Goal: Find specific page/section: Find specific page/section

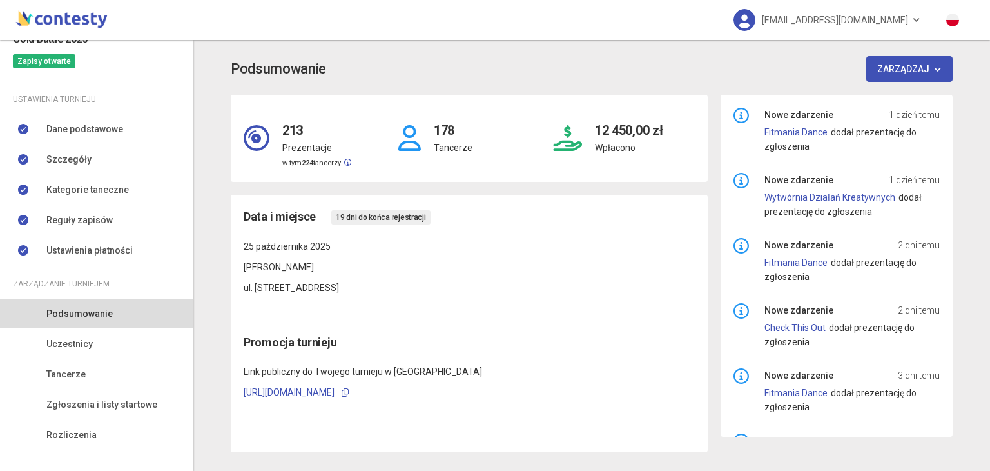
scroll to position [110, 0]
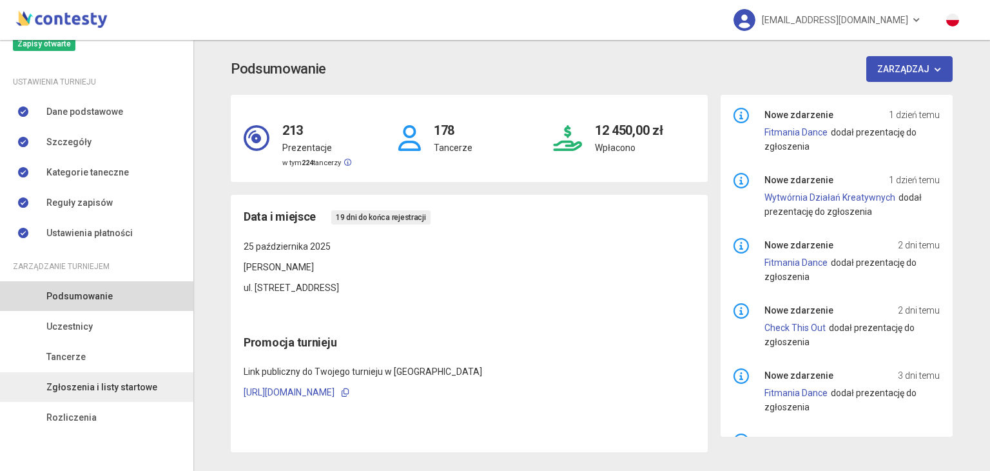
click at [69, 393] on span "Zgłoszenia i listy startowe" at bounding box center [101, 387] width 111 height 14
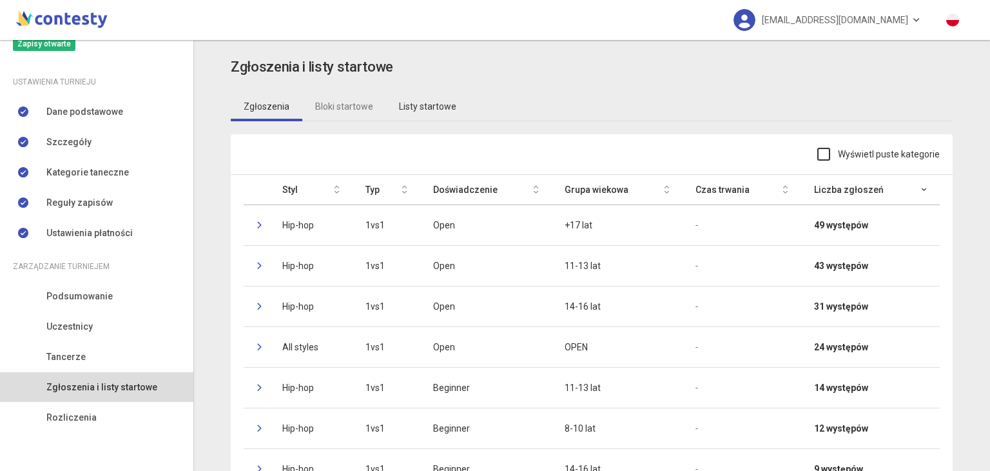
click at [402, 97] on link "Listy startowe" at bounding box center [427, 107] width 83 height 30
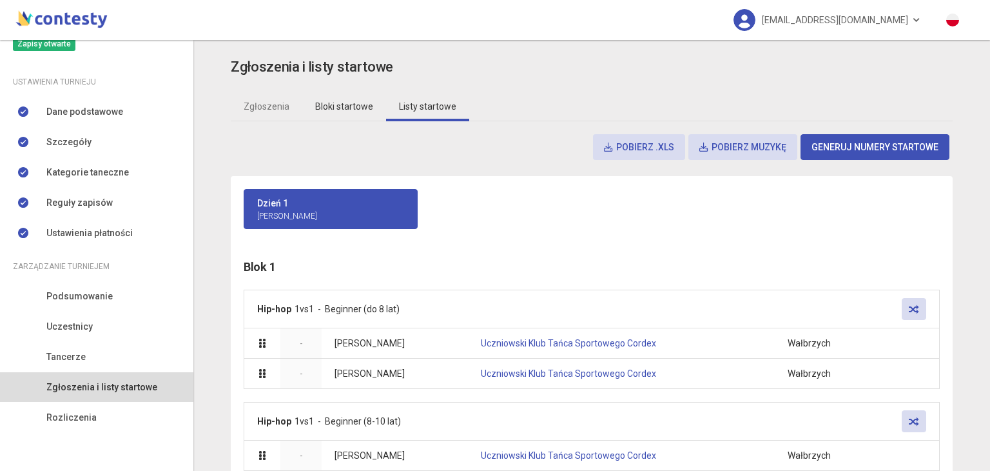
click at [357, 101] on link "Bloki startowe" at bounding box center [344, 107] width 84 height 30
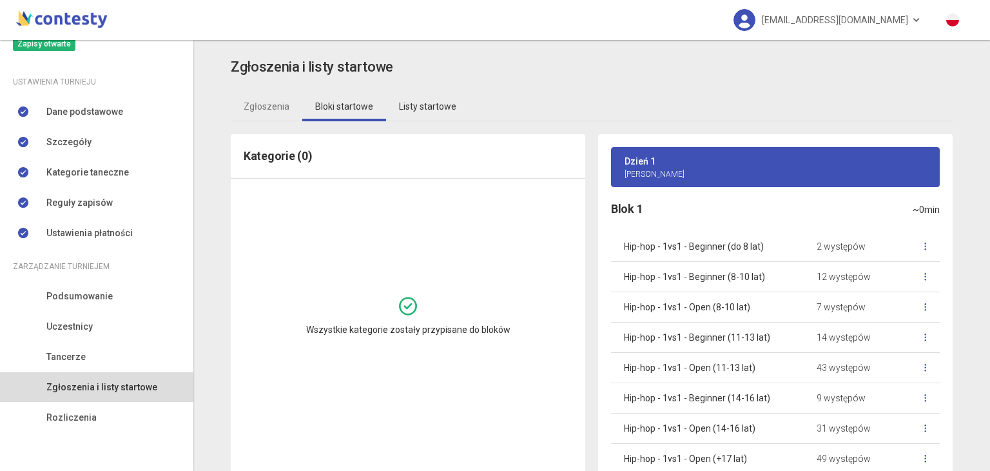
click at [420, 104] on link "Listy startowe" at bounding box center [427, 107] width 83 height 30
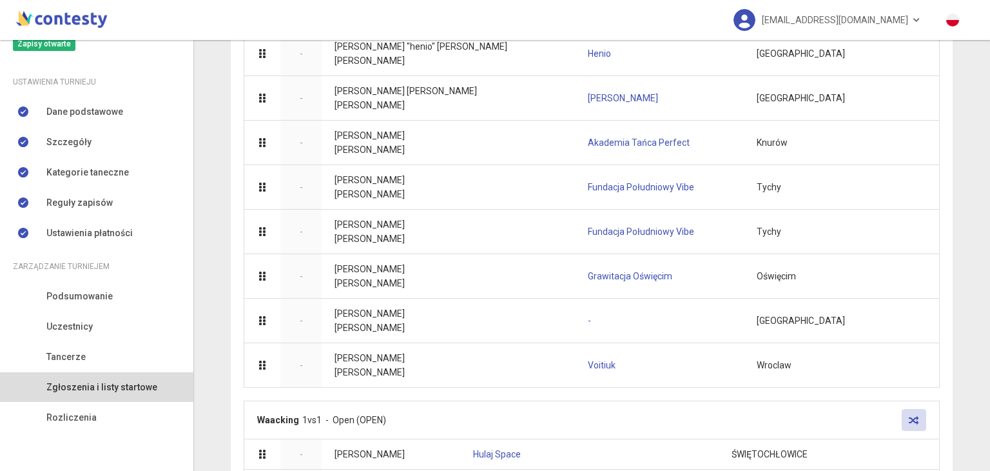
scroll to position [7072, 0]
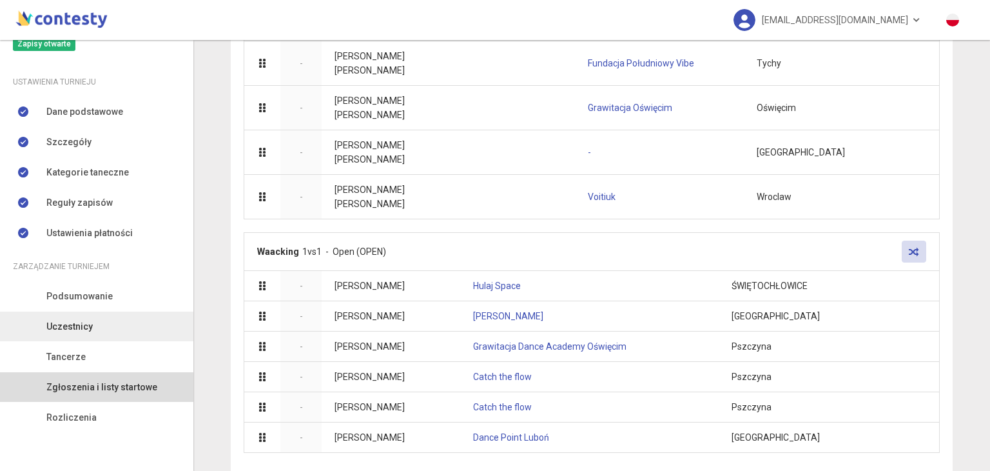
click at [72, 333] on span "Uczestnicy" at bounding box center [69, 326] width 46 height 14
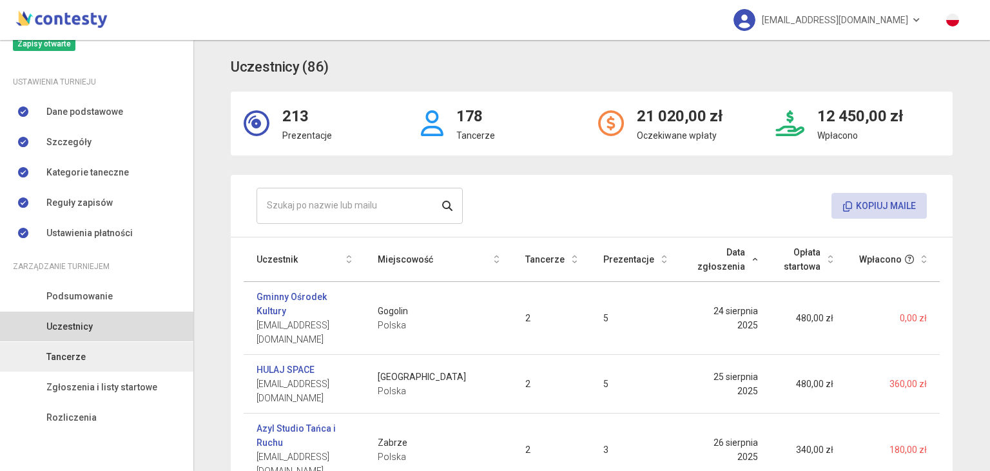
click at [88, 346] on link "Tancerze" at bounding box center [96, 357] width 193 height 30
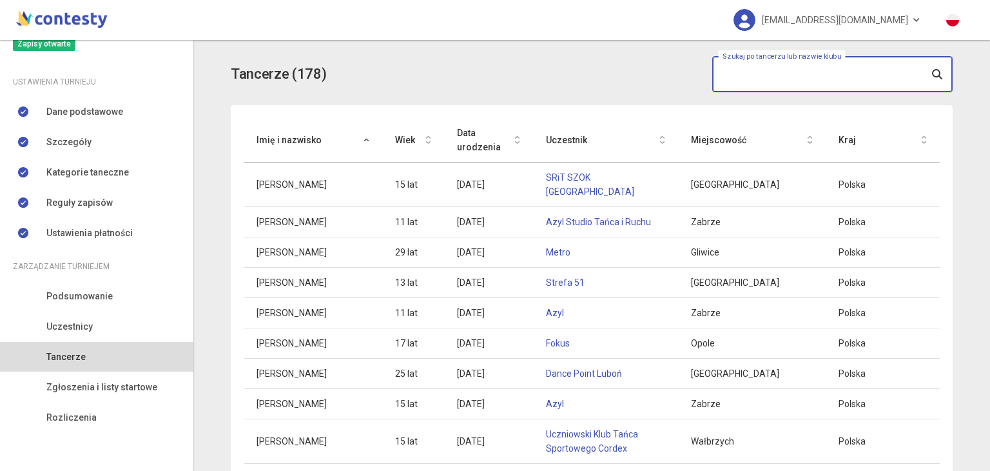
click at [749, 73] on input "text" at bounding box center [833, 74] width 241 height 36
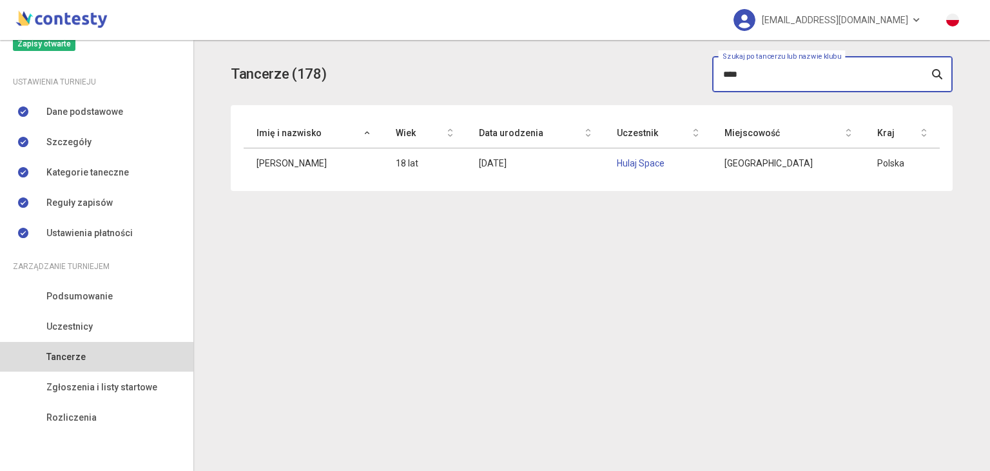
type input "****"
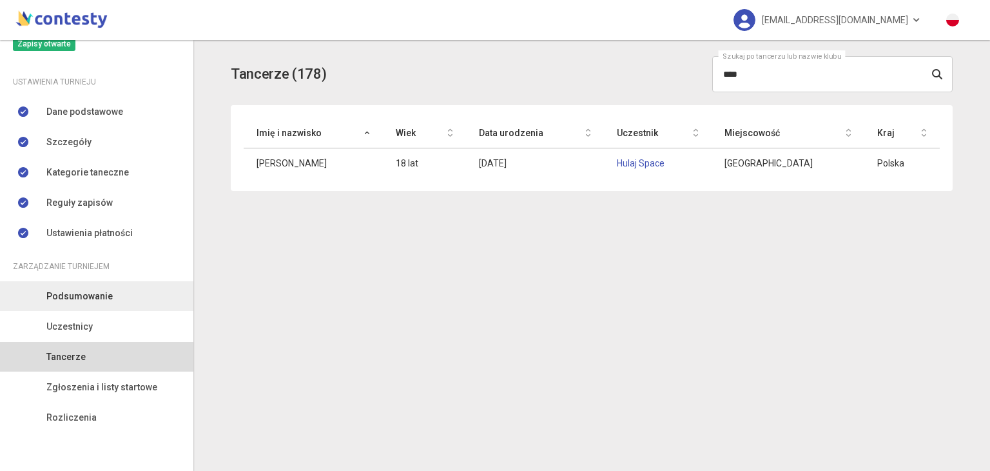
click at [77, 300] on span "Podsumowanie" at bounding box center [79, 296] width 66 height 14
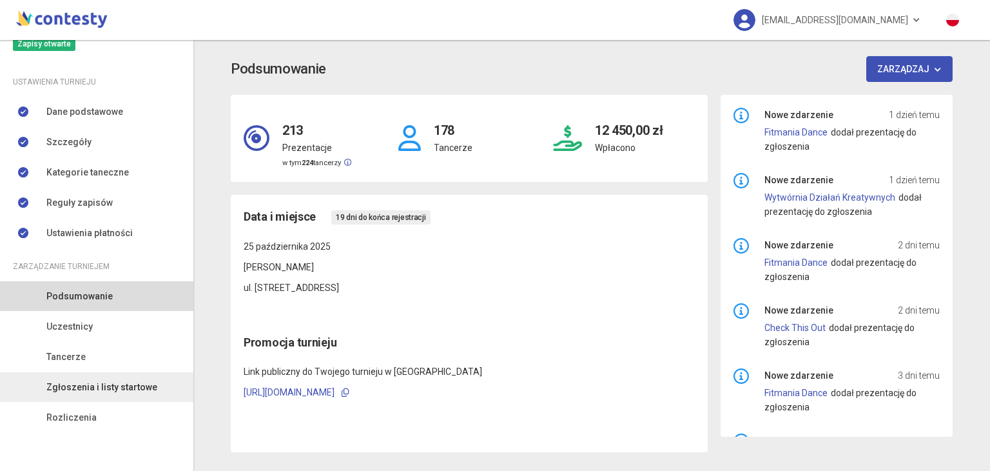
click at [61, 386] on span "Zgłoszenia i listy startowe" at bounding box center [101, 387] width 111 height 14
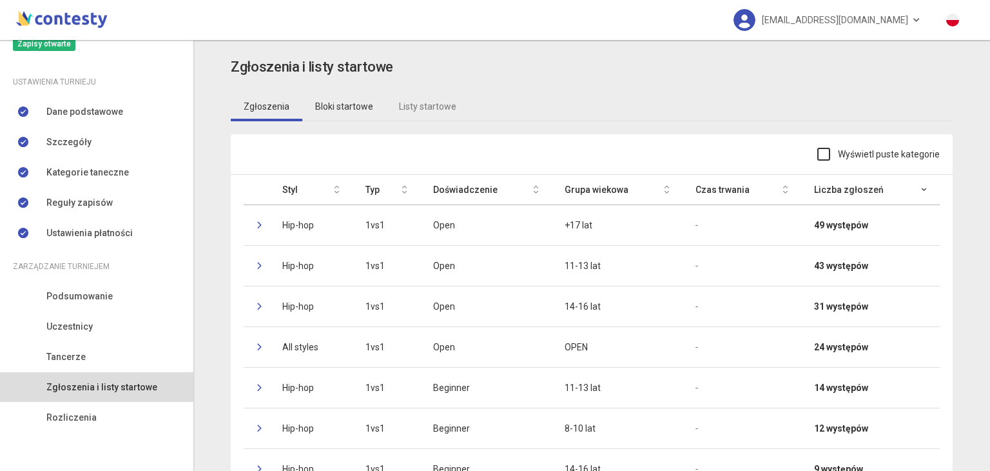
click at [320, 104] on link "Bloki startowe" at bounding box center [344, 107] width 84 height 30
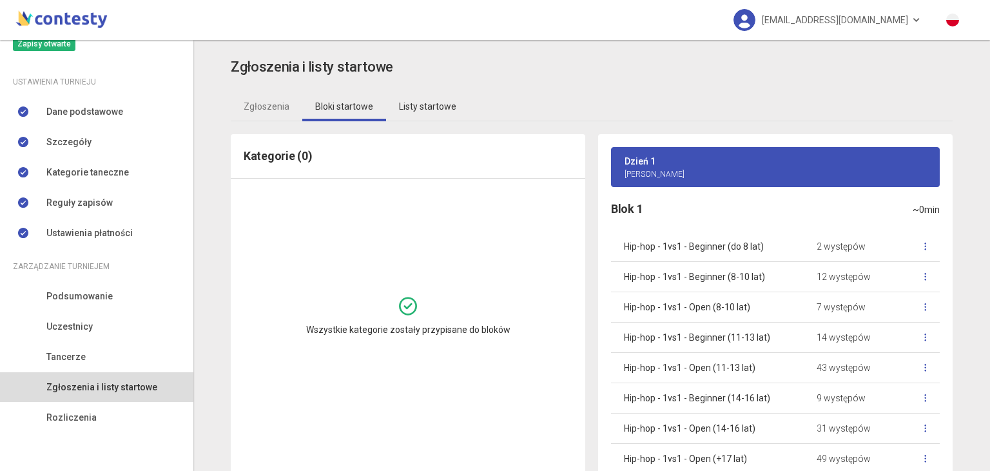
click at [400, 103] on link "Listy startowe" at bounding box center [427, 107] width 83 height 30
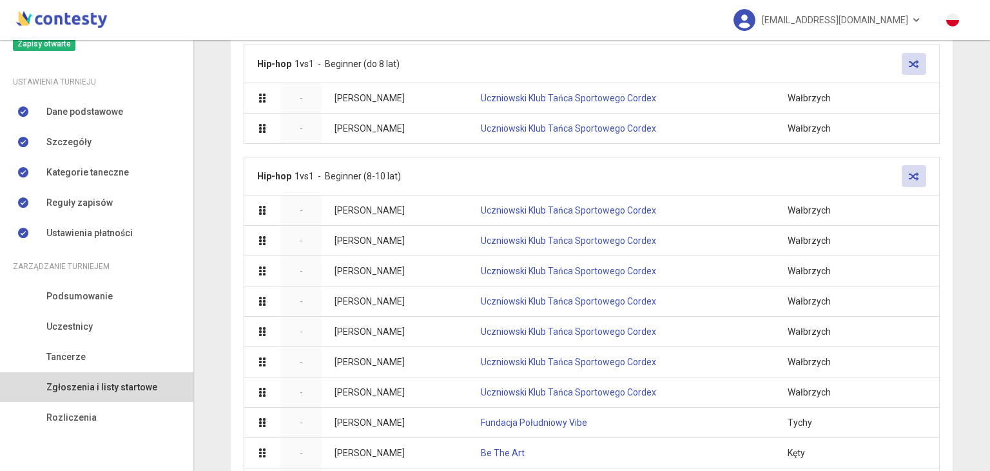
scroll to position [246, 0]
click at [84, 305] on link "Podsumowanie" at bounding box center [96, 296] width 193 height 30
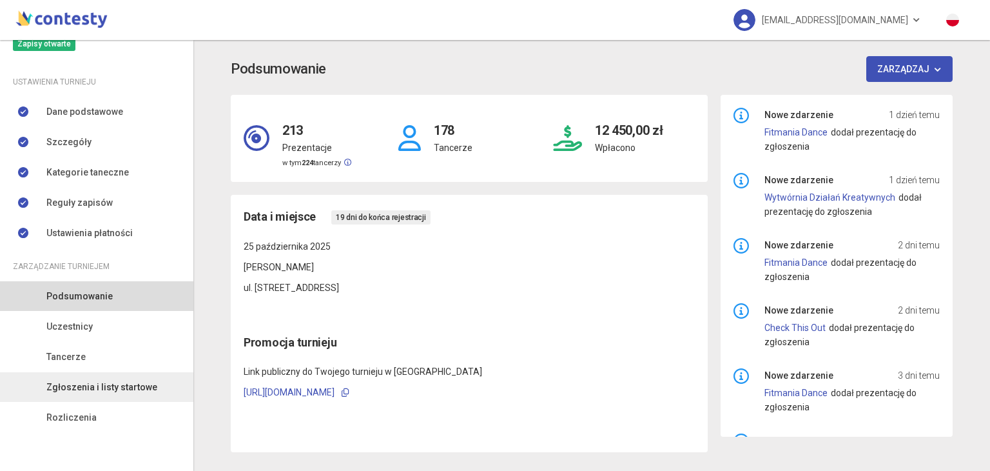
click at [75, 382] on span "Zgłoszenia i listy startowe" at bounding box center [101, 387] width 111 height 14
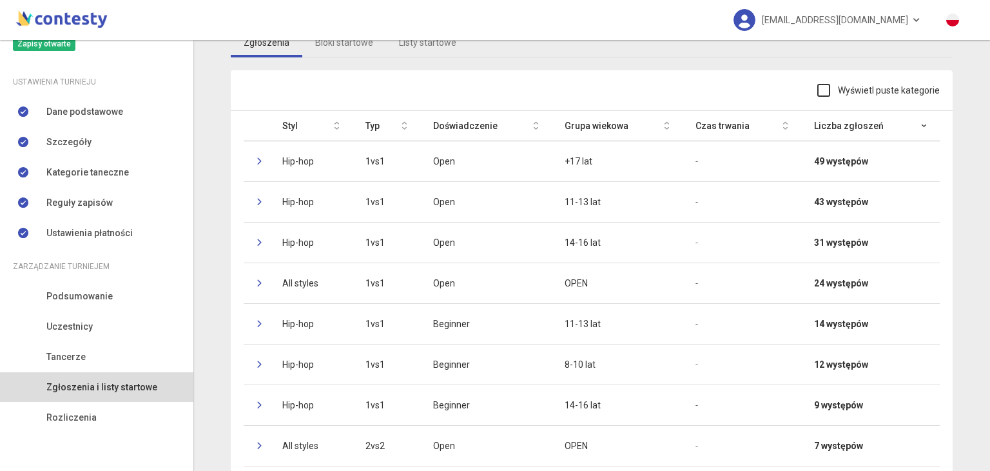
scroll to position [64, 0]
click at [211, 86] on app-registrations "Zgłoszenia i listy startowe Zgłoszenia Bloki startowe Listy startowe Wyświetl p…" at bounding box center [591, 418] width 771 height 852
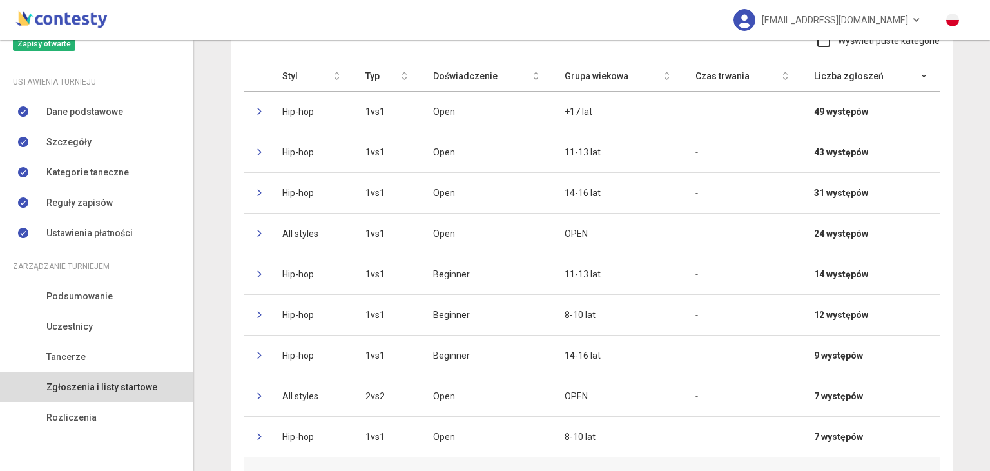
scroll to position [110, 0]
